Goal: Find specific page/section: Find specific page/section

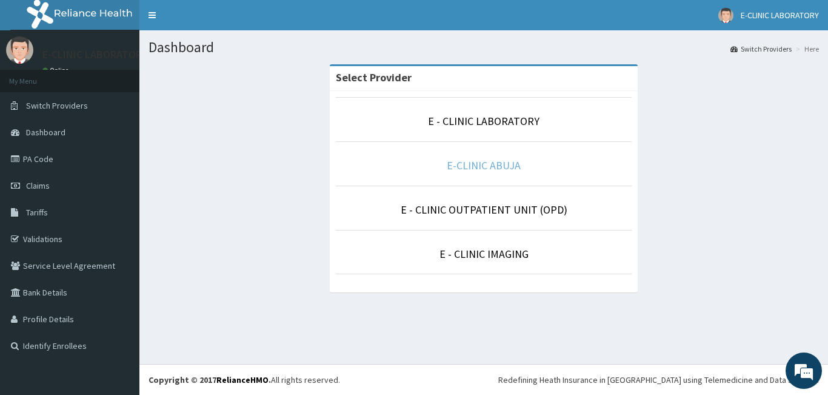
click at [477, 162] on link "E-CLINIC ABUJA" at bounding box center [484, 165] width 74 height 14
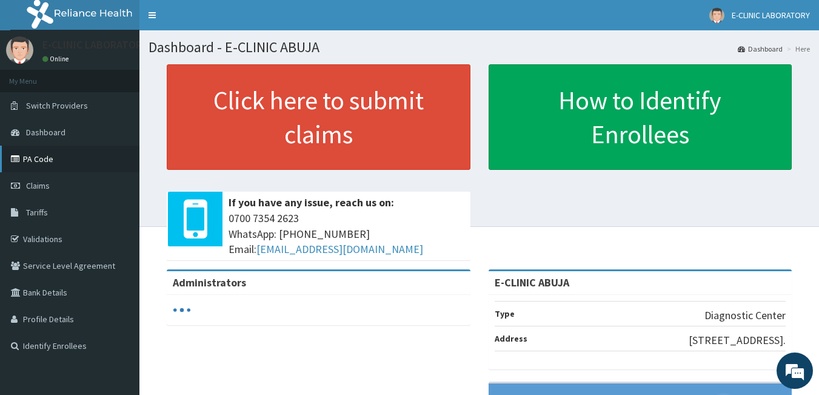
click at [45, 153] on link "PA Code" at bounding box center [69, 158] width 139 height 27
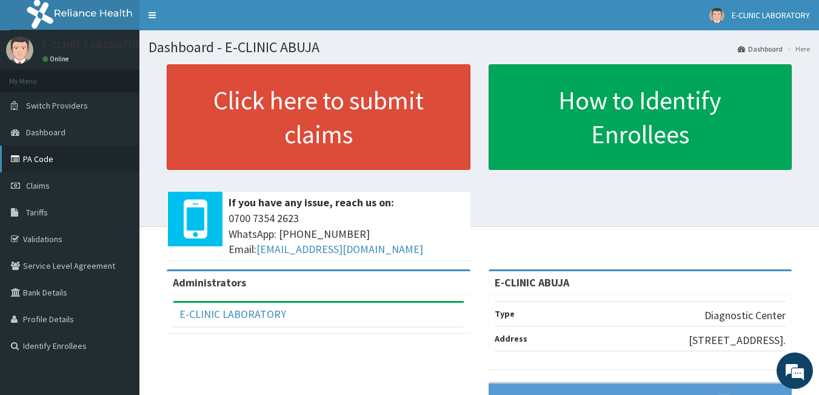
click at [41, 162] on link "PA Code" at bounding box center [69, 158] width 139 height 27
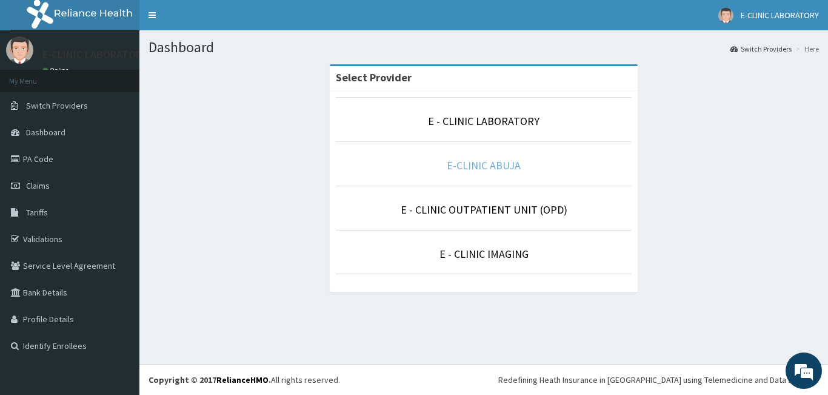
click at [477, 167] on link "E-CLINIC ABUJA" at bounding box center [484, 165] width 74 height 14
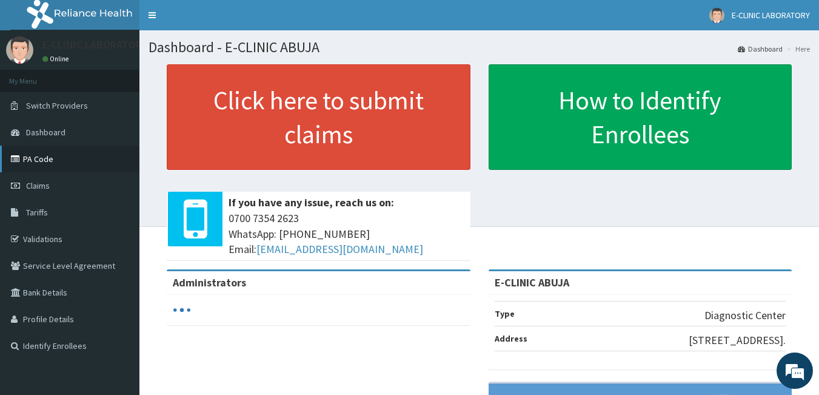
click at [51, 159] on link "PA Code" at bounding box center [69, 158] width 139 height 27
